Goal: Information Seeking & Learning: Find specific fact

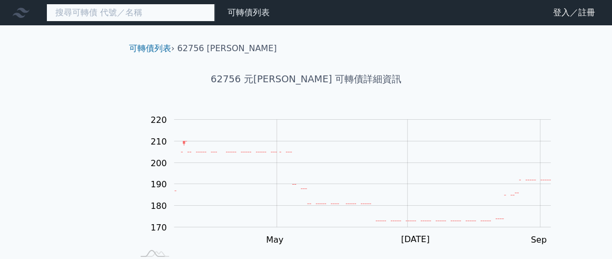
click at [144, 13] on input at bounding box center [130, 13] width 169 height 18
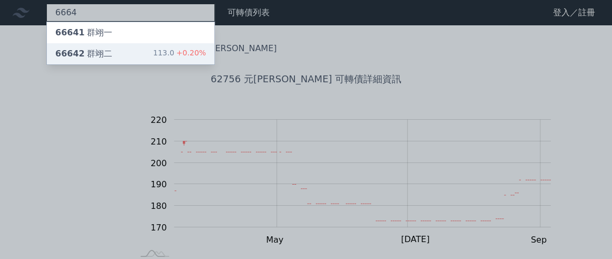
type input "6664"
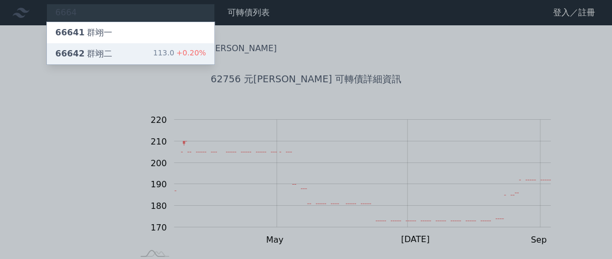
click at [141, 64] on div "66642 群翊二 113.0 +0.20%" at bounding box center [131, 53] width 168 height 21
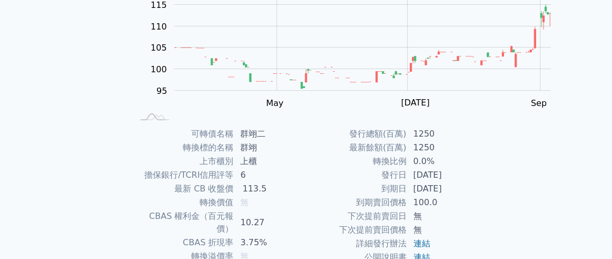
scroll to position [273, 0]
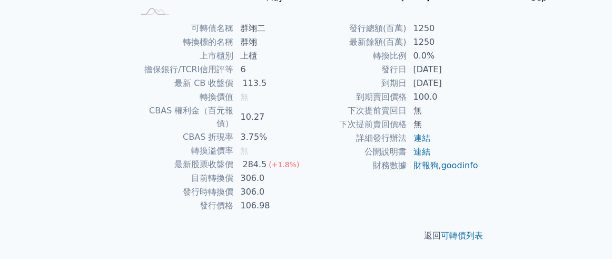
drag, startPoint x: 441, startPoint y: 95, endPoint x: 495, endPoint y: 99, distance: 53.3
click at [479, 90] on td "[DATE]" at bounding box center [443, 83] width 72 height 14
copy td "[DATE]"
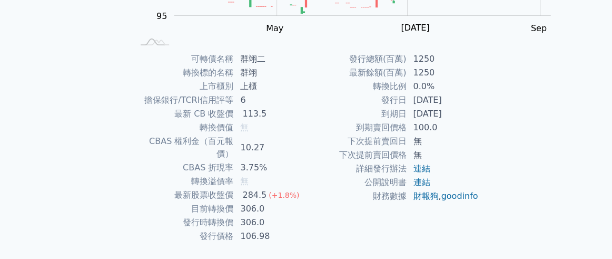
scroll to position [0, 0]
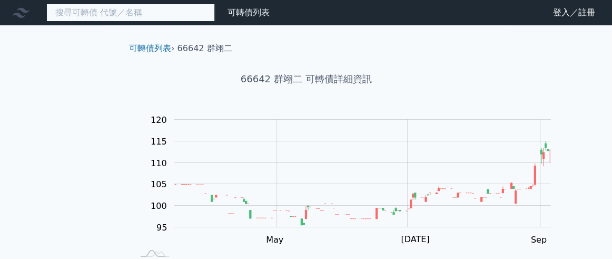
click at [126, 16] on input at bounding box center [130, 13] width 169 height 18
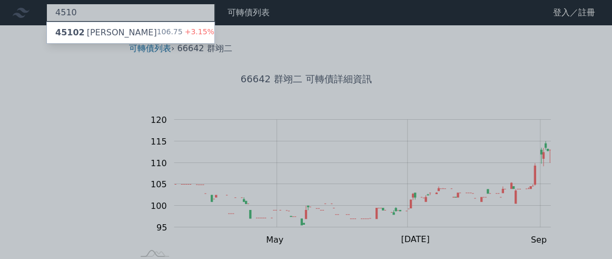
type input "4510"
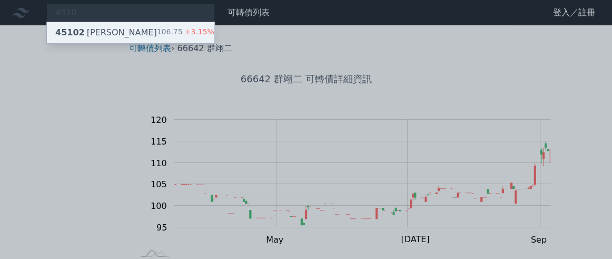
click at [83, 37] on span "45102" at bounding box center [69, 32] width 29 height 10
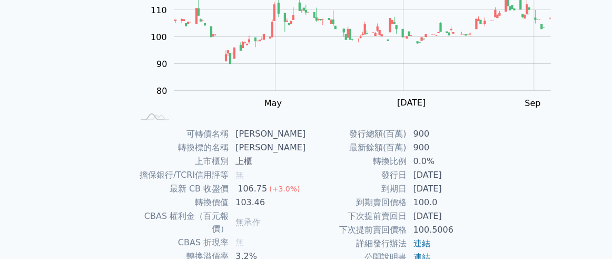
scroll to position [273, 0]
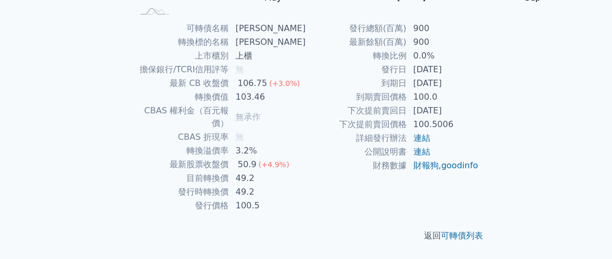
drag, startPoint x: 439, startPoint y: 96, endPoint x: 497, endPoint y: 101, distance: 58.2
click at [479, 90] on td "[DATE]" at bounding box center [443, 83] width 72 height 14
copy td "[DATE]"
